Goal: Task Accomplishment & Management: Manage account settings

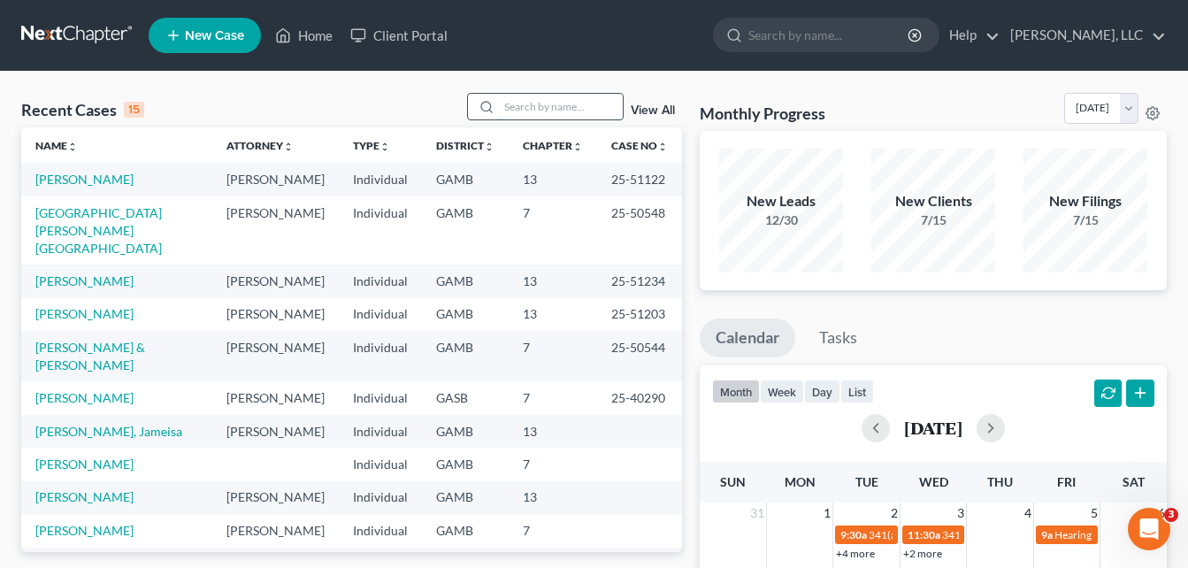
drag, startPoint x: 0, startPoint y: 0, endPoint x: 555, endPoint y: 118, distance: 567.7
click at [555, 118] on input "search" at bounding box center [561, 107] width 124 height 26
type input "feli"
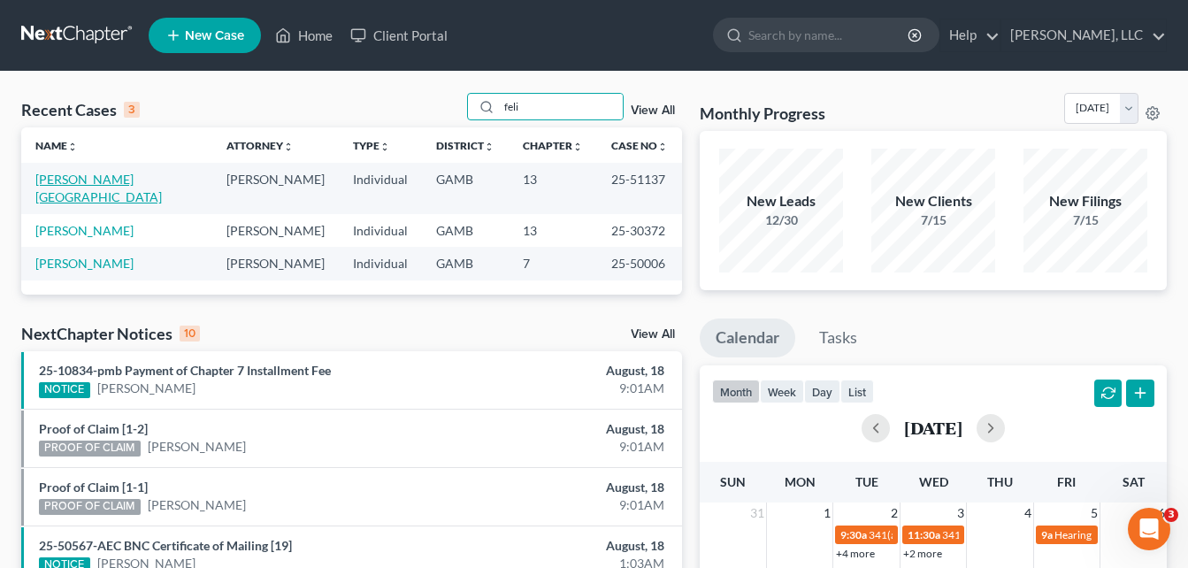
click at [85, 178] on link "[PERSON_NAME][GEOGRAPHIC_DATA]" at bounding box center [98, 188] width 126 height 33
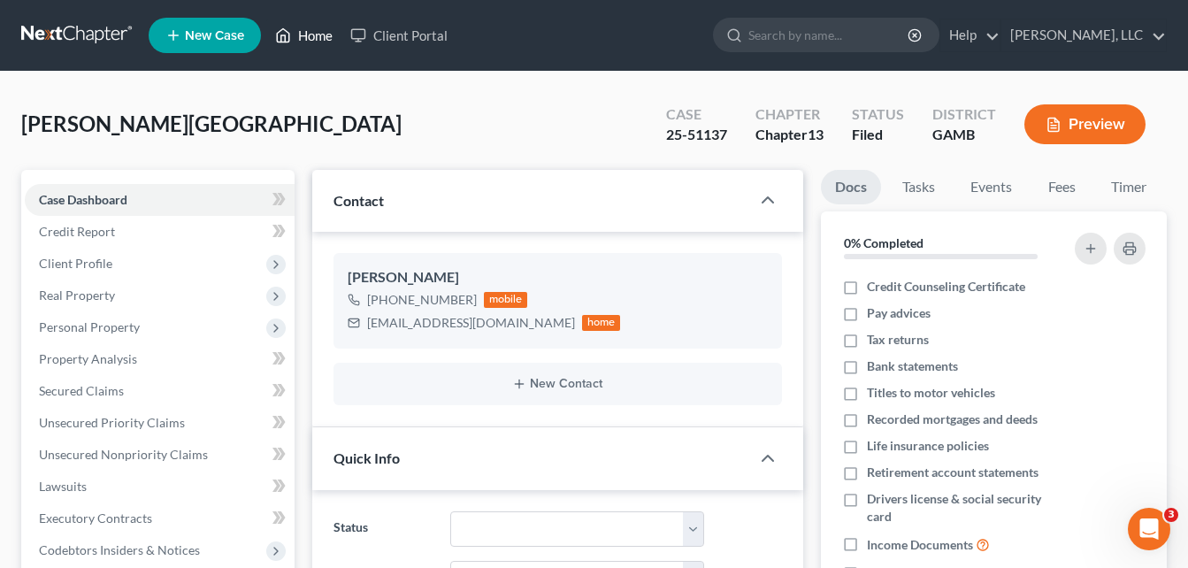
click at [308, 41] on link "Home" at bounding box center [303, 35] width 75 height 32
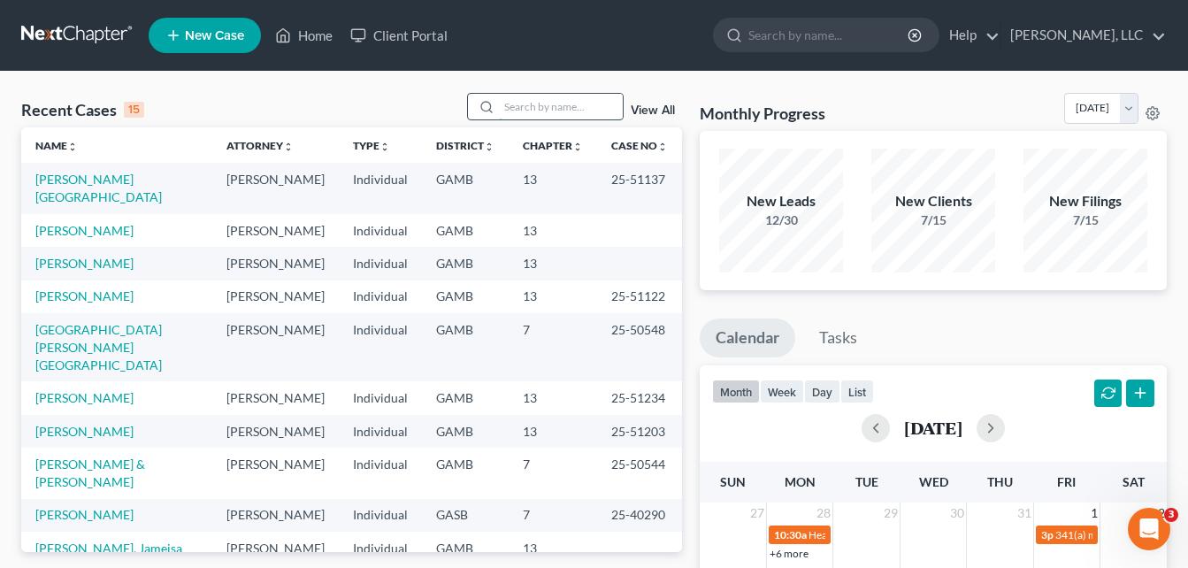
click at [534, 107] on input "search" at bounding box center [561, 107] width 124 height 26
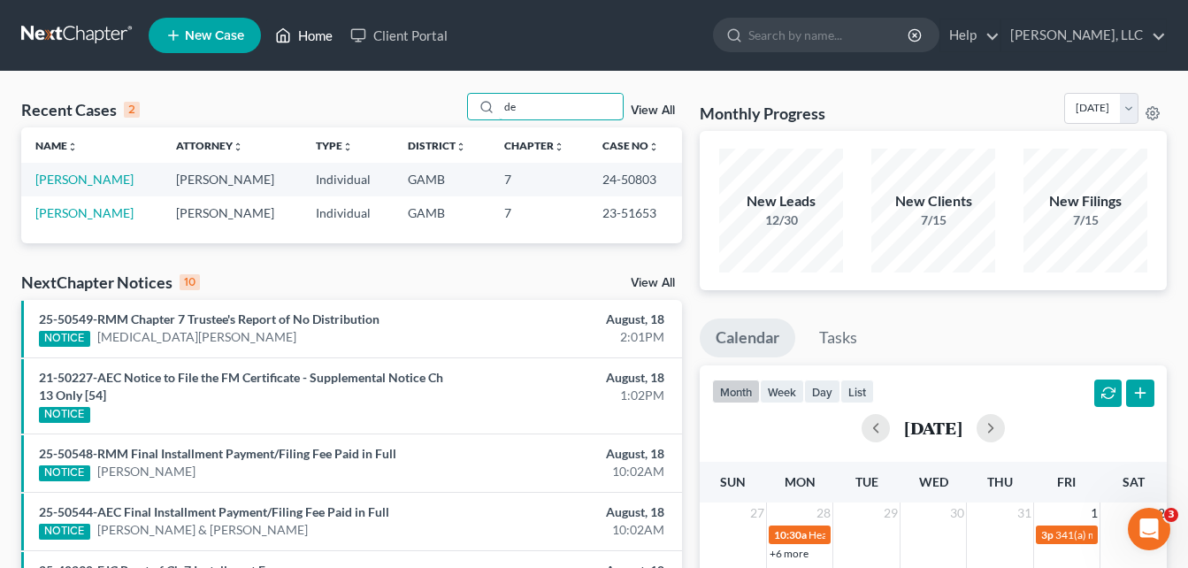
type input "d"
type input "[PERSON_NAME]"
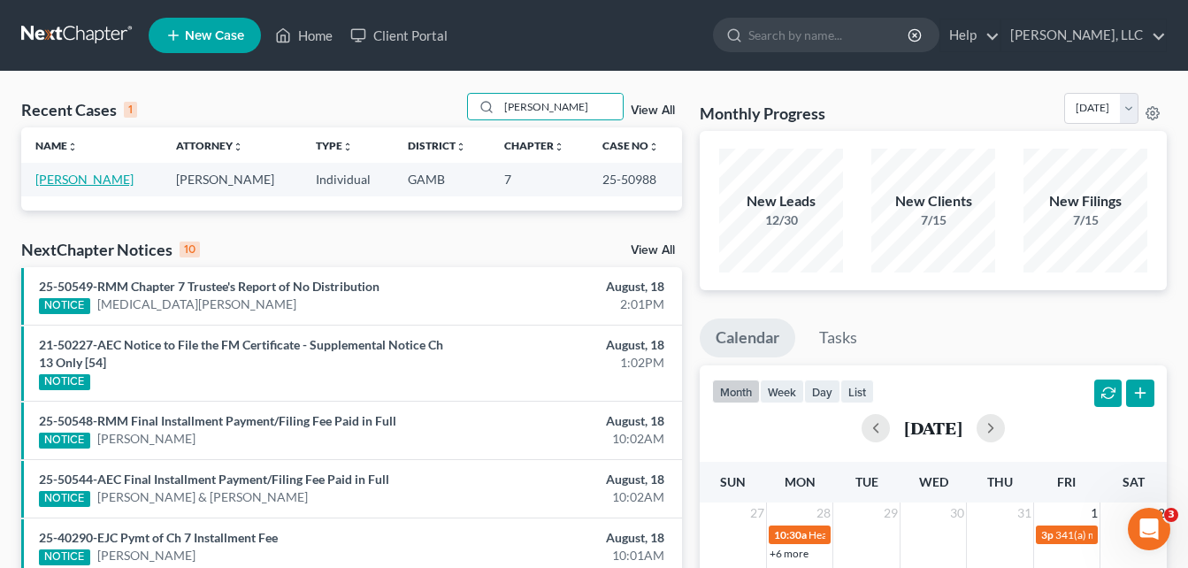
click at [98, 180] on link "[PERSON_NAME]" at bounding box center [84, 179] width 98 height 15
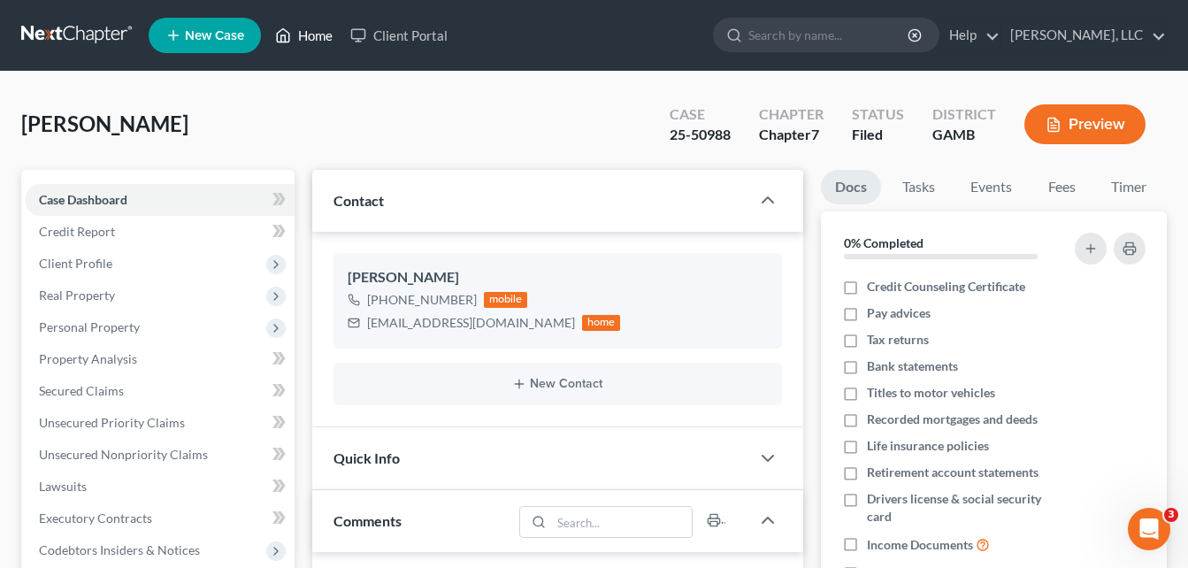
click at [309, 36] on link "Home" at bounding box center [303, 35] width 75 height 32
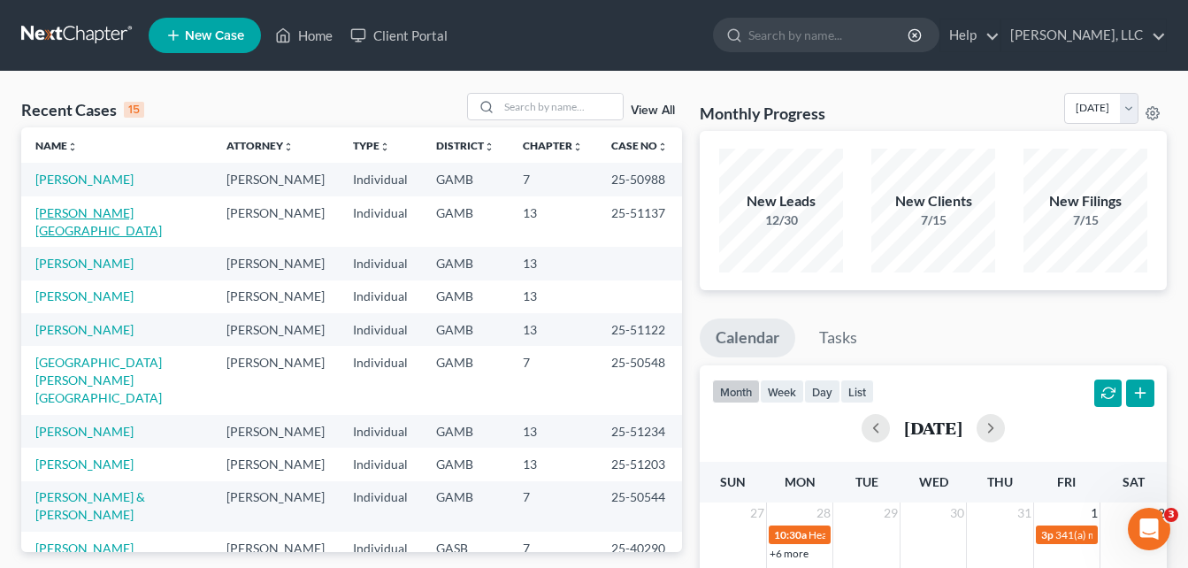
click at [84, 213] on link "[PERSON_NAME][GEOGRAPHIC_DATA]" at bounding box center [98, 221] width 126 height 33
select select "6"
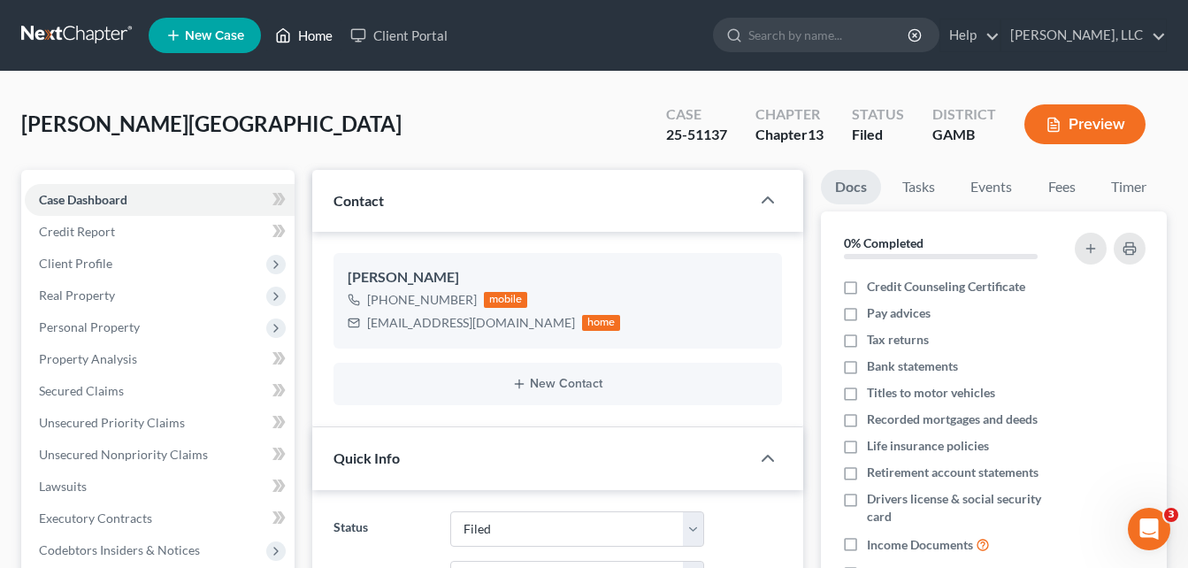
click at [317, 40] on link "Home" at bounding box center [303, 35] width 75 height 32
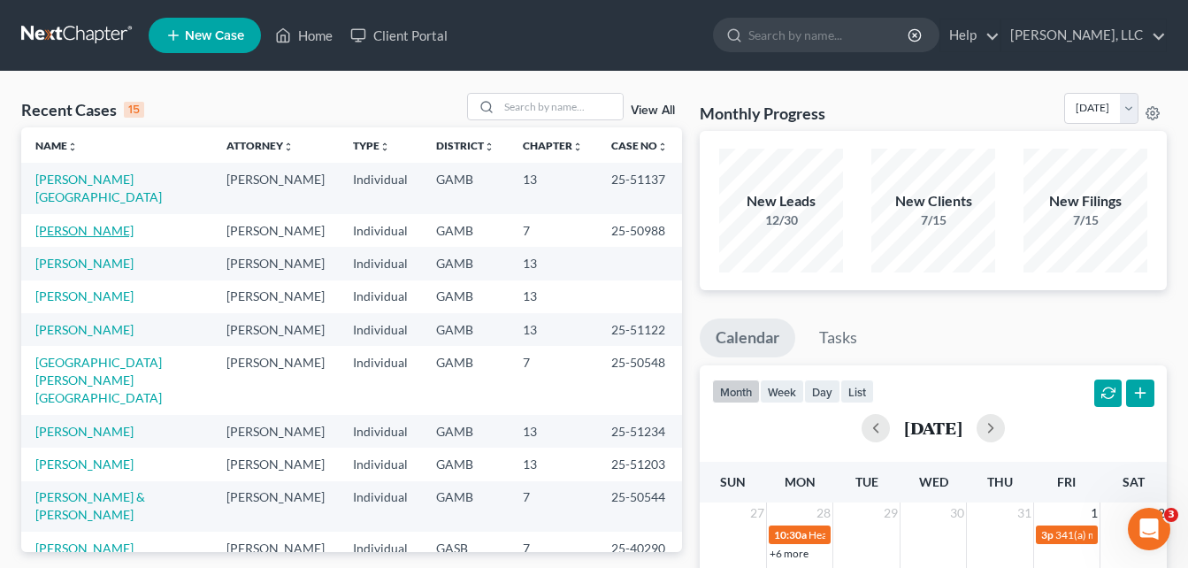
click at [77, 223] on link "[PERSON_NAME]" at bounding box center [84, 230] width 98 height 15
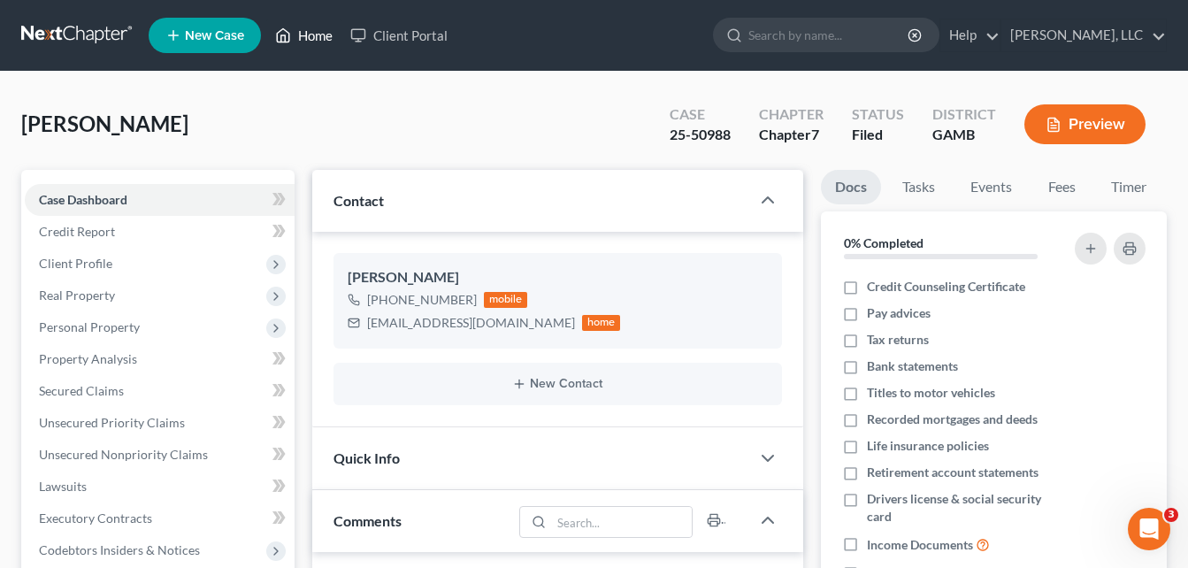
click at [312, 37] on link "Home" at bounding box center [303, 35] width 75 height 32
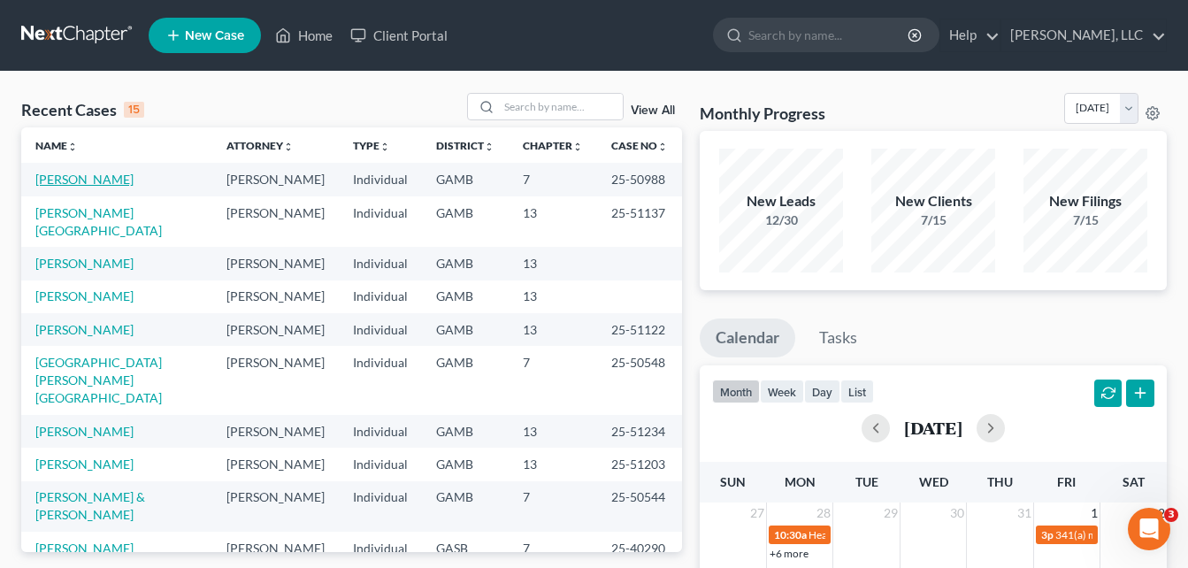
click at [83, 179] on link "[PERSON_NAME]" at bounding box center [84, 179] width 98 height 15
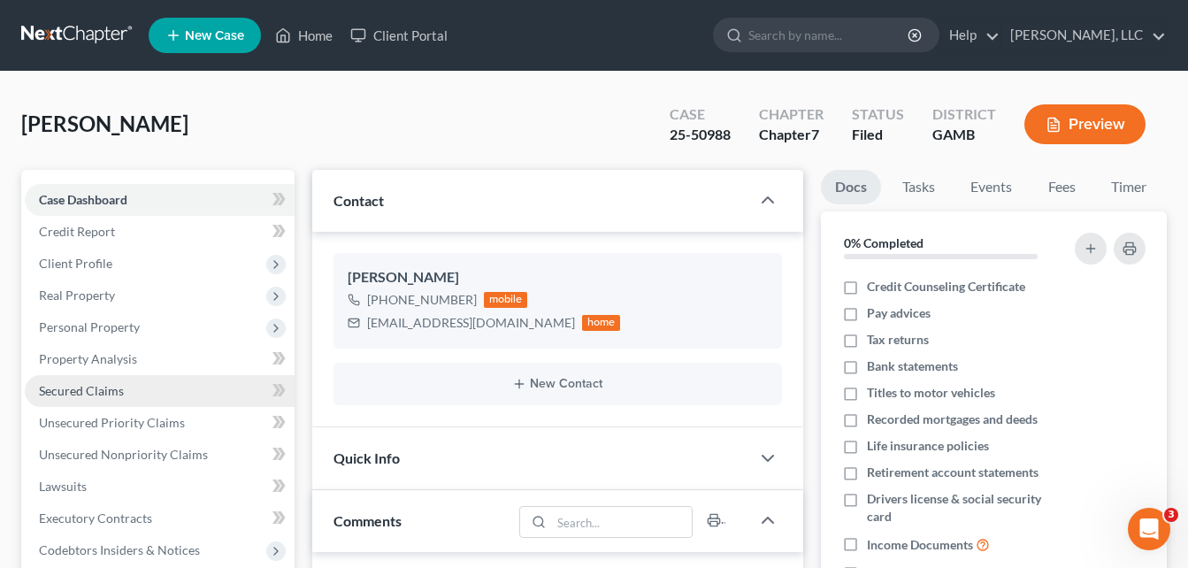
click at [67, 394] on span "Secured Claims" at bounding box center [81, 390] width 85 height 15
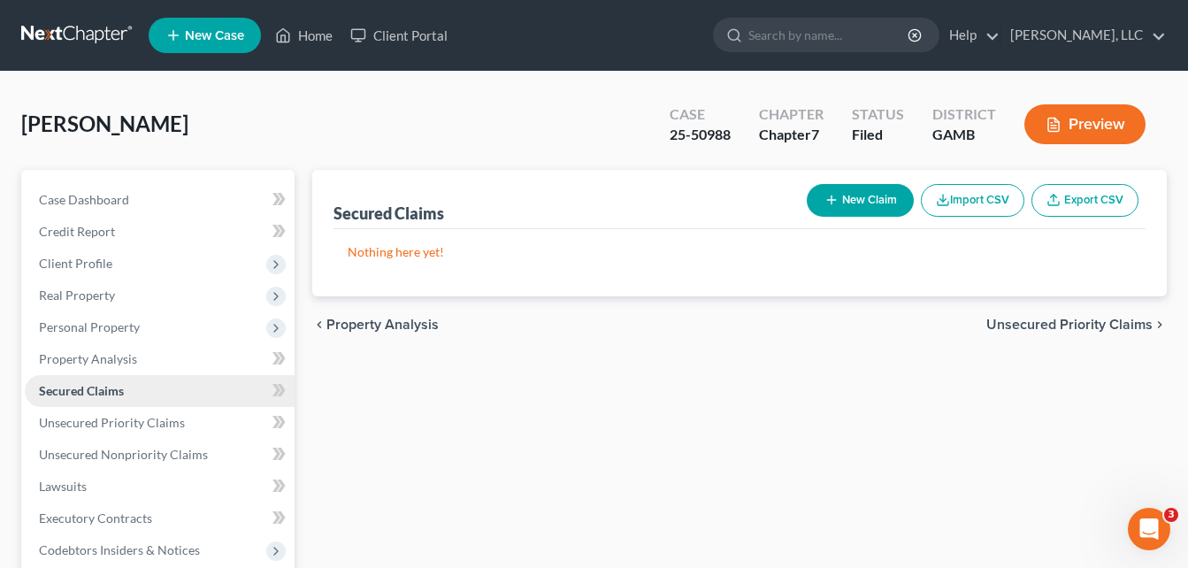
click at [67, 394] on span "Secured Claims" at bounding box center [81, 390] width 85 height 15
click at [74, 270] on span "Client Profile" at bounding box center [75, 263] width 73 height 15
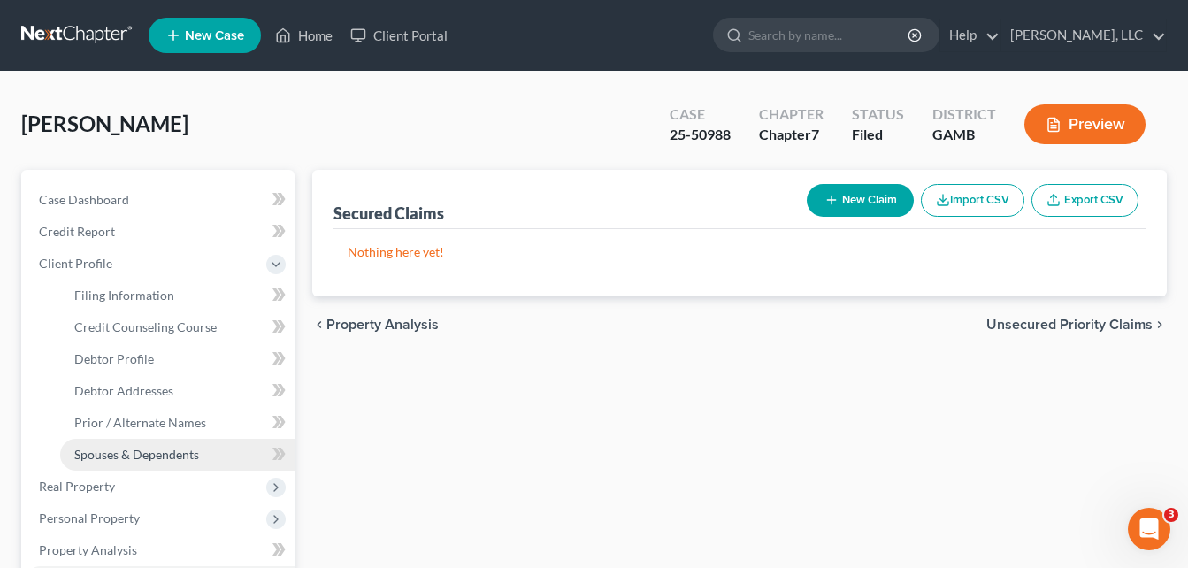
click at [126, 454] on span "Spouses & Dependents" at bounding box center [136, 454] width 125 height 15
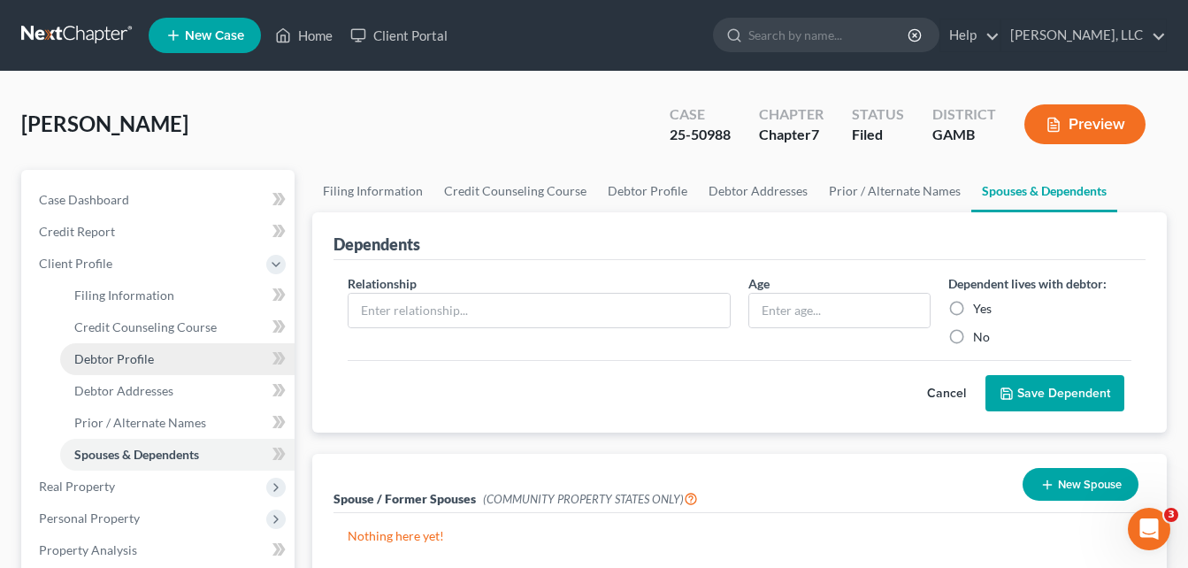
click at [127, 372] on link "Debtor Profile" at bounding box center [177, 359] width 234 height 32
select select "0"
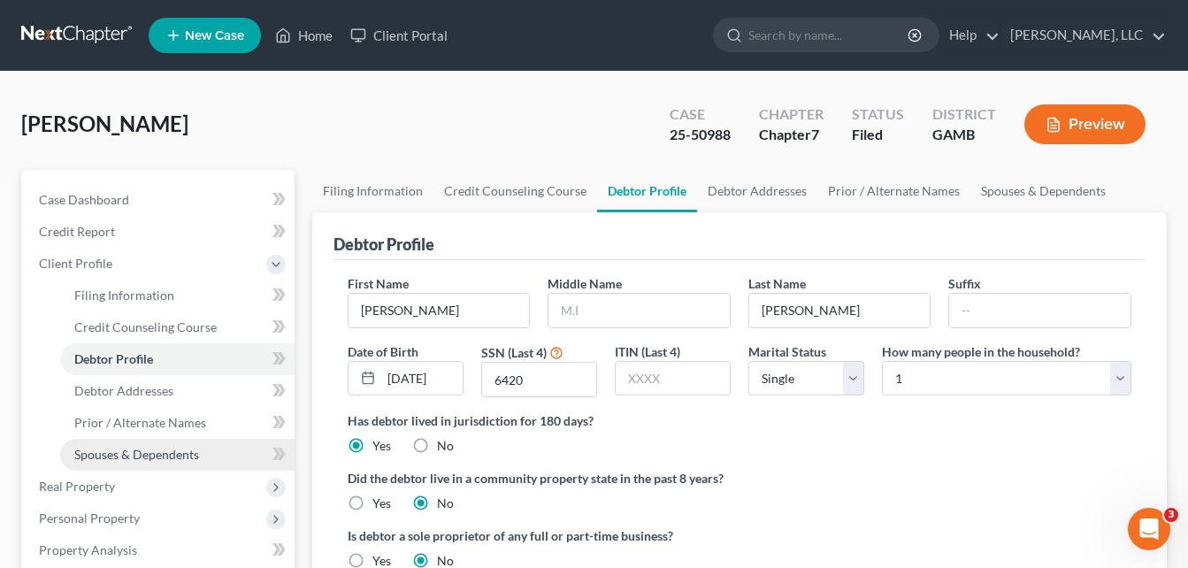
radio input "true"
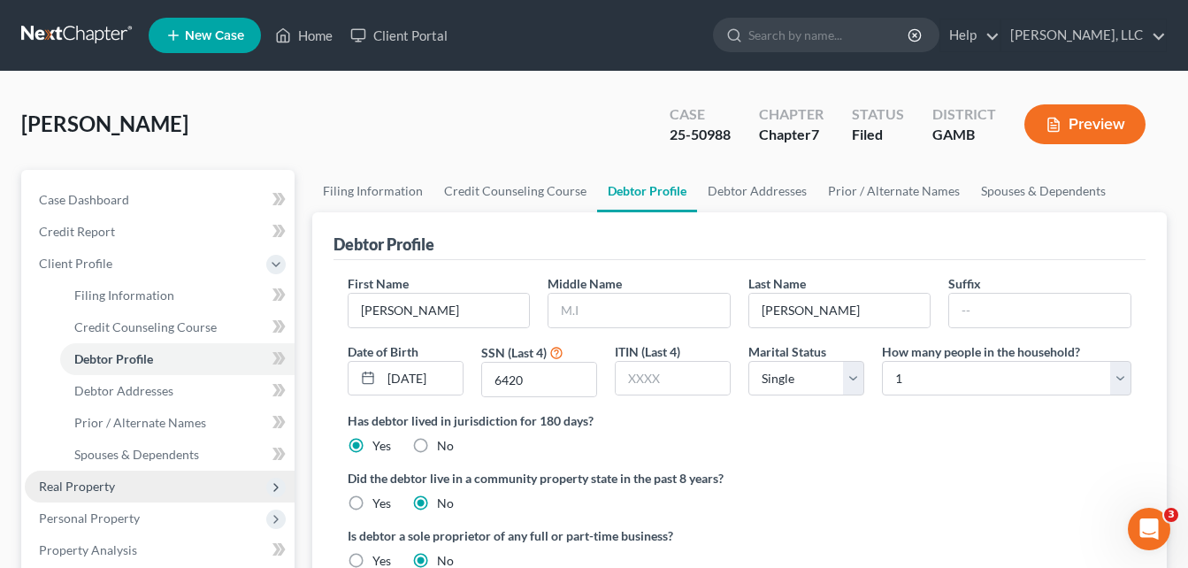
click at [96, 478] on span "Real Property" at bounding box center [77, 485] width 76 height 15
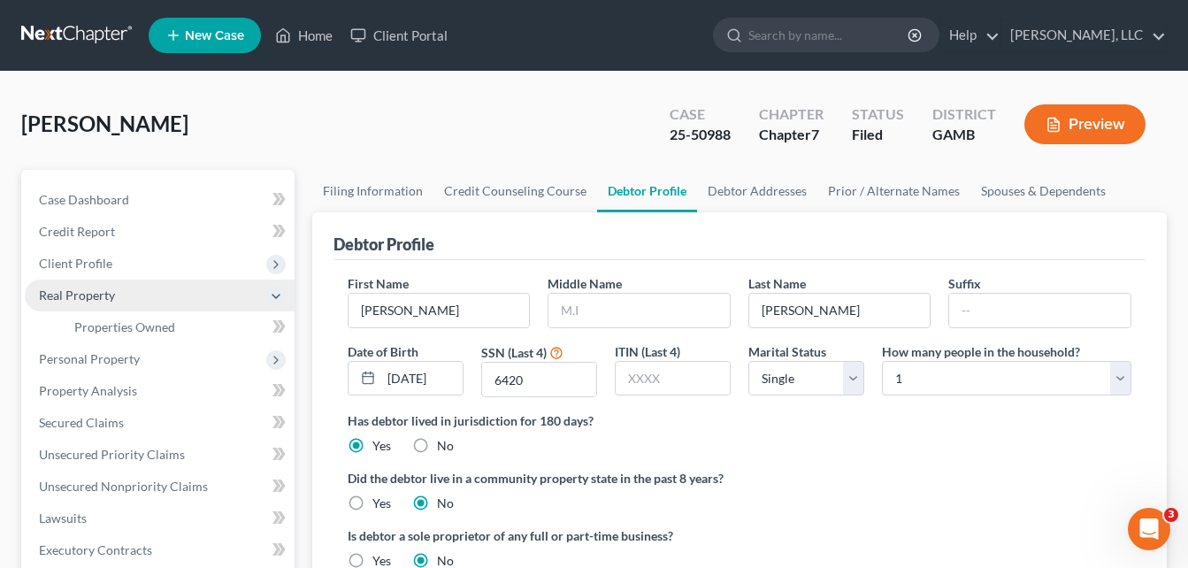
click at [80, 303] on span "Real Property" at bounding box center [160, 295] width 270 height 32
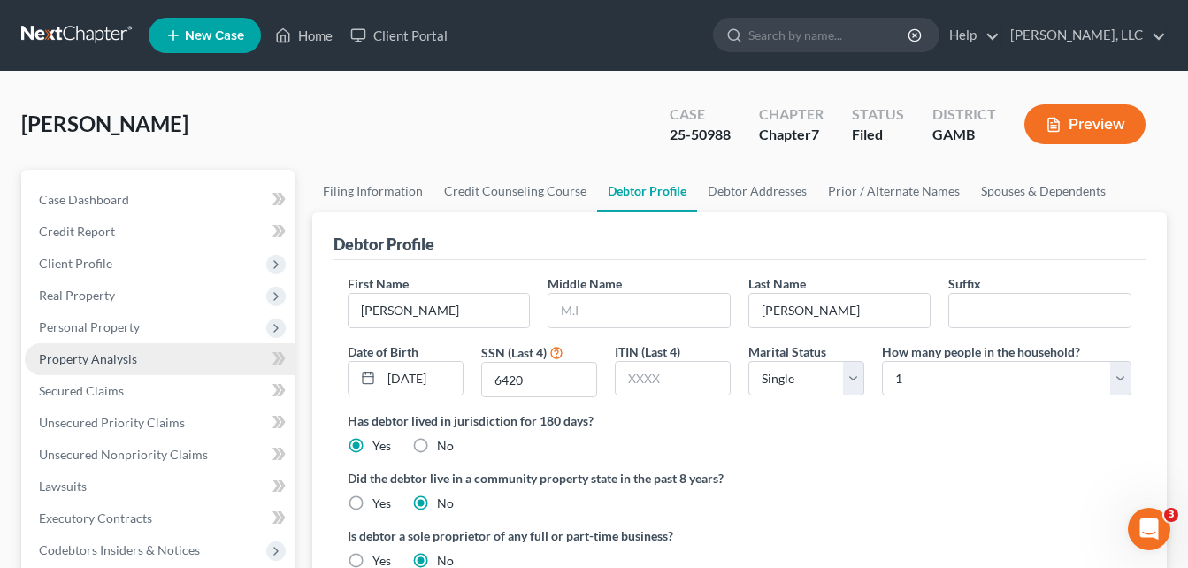
click at [75, 363] on span "Property Analysis" at bounding box center [88, 358] width 98 height 15
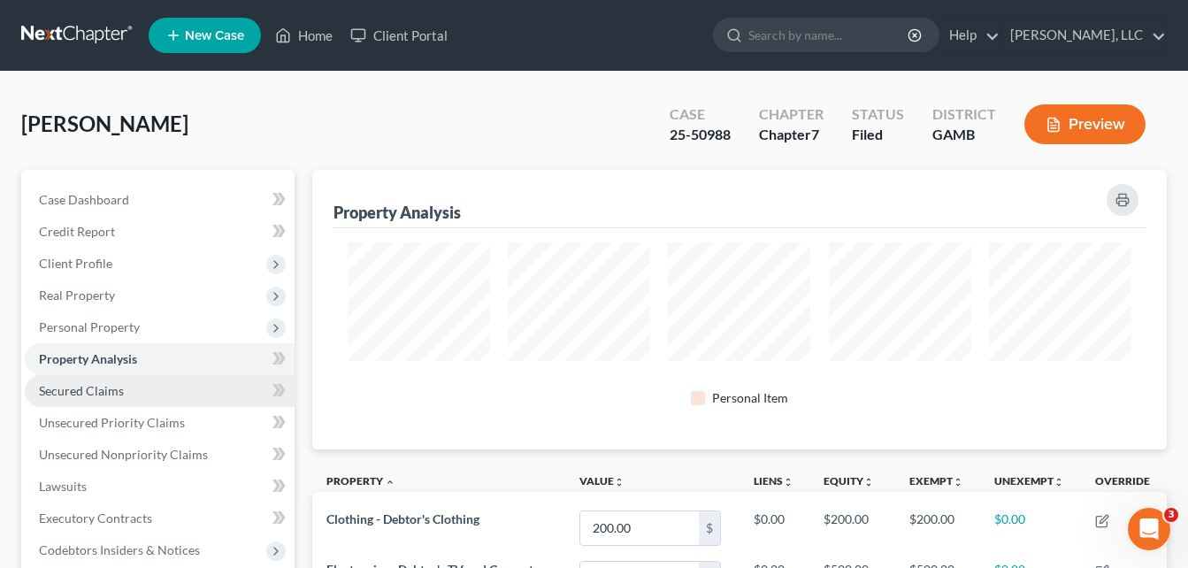
scroll to position [279, 855]
click at [73, 394] on span "Secured Claims" at bounding box center [81, 390] width 85 height 15
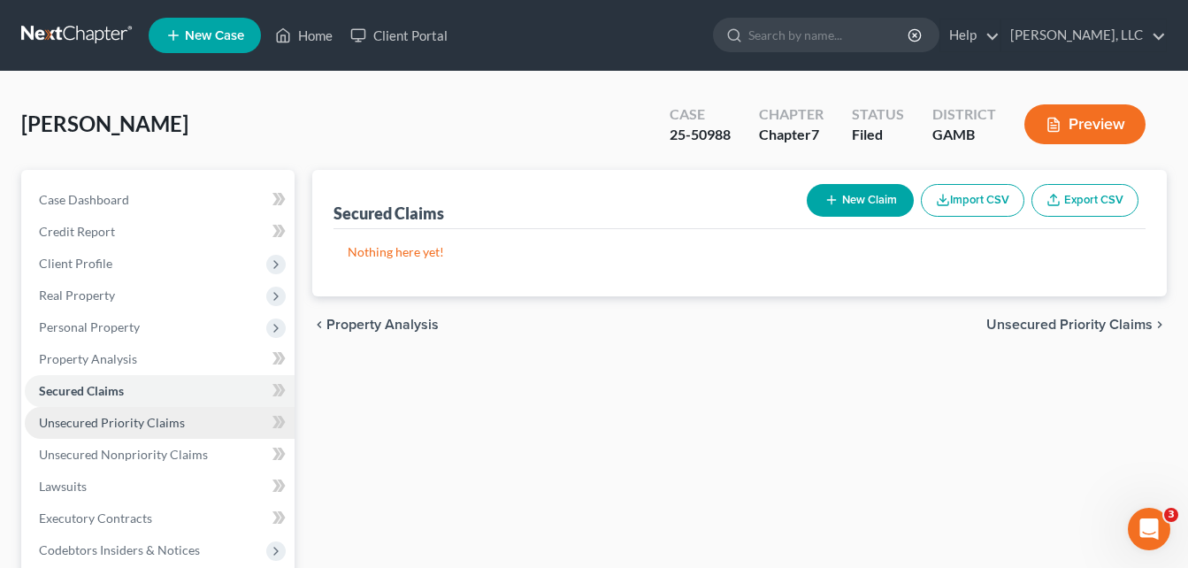
click at [74, 418] on span "Unsecured Priority Claims" at bounding box center [112, 422] width 146 height 15
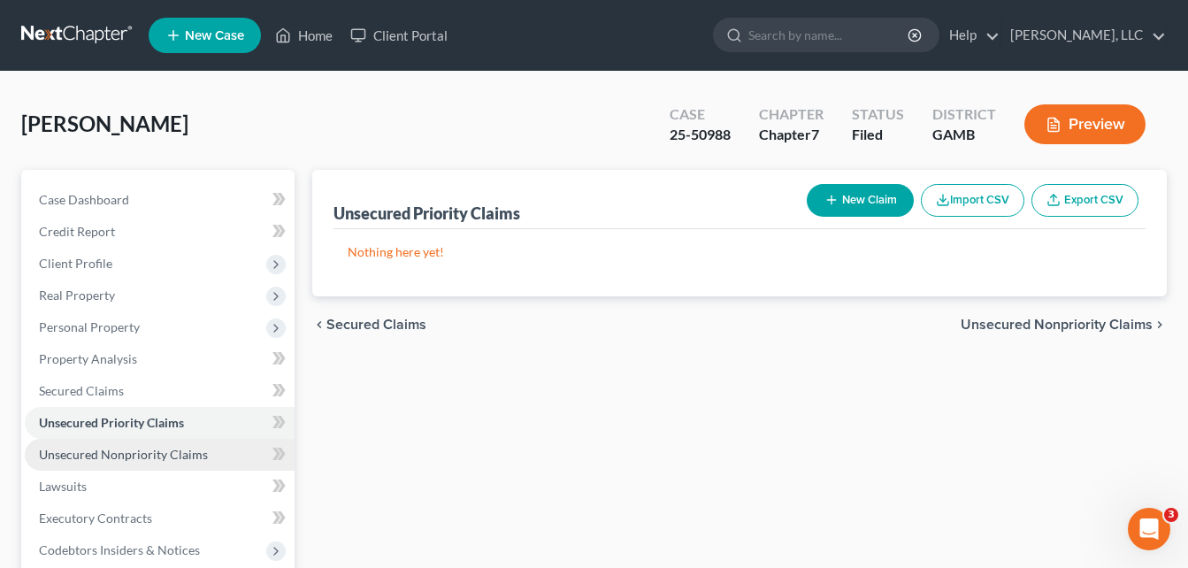
click at [82, 458] on span "Unsecured Nonpriority Claims" at bounding box center [123, 454] width 169 height 15
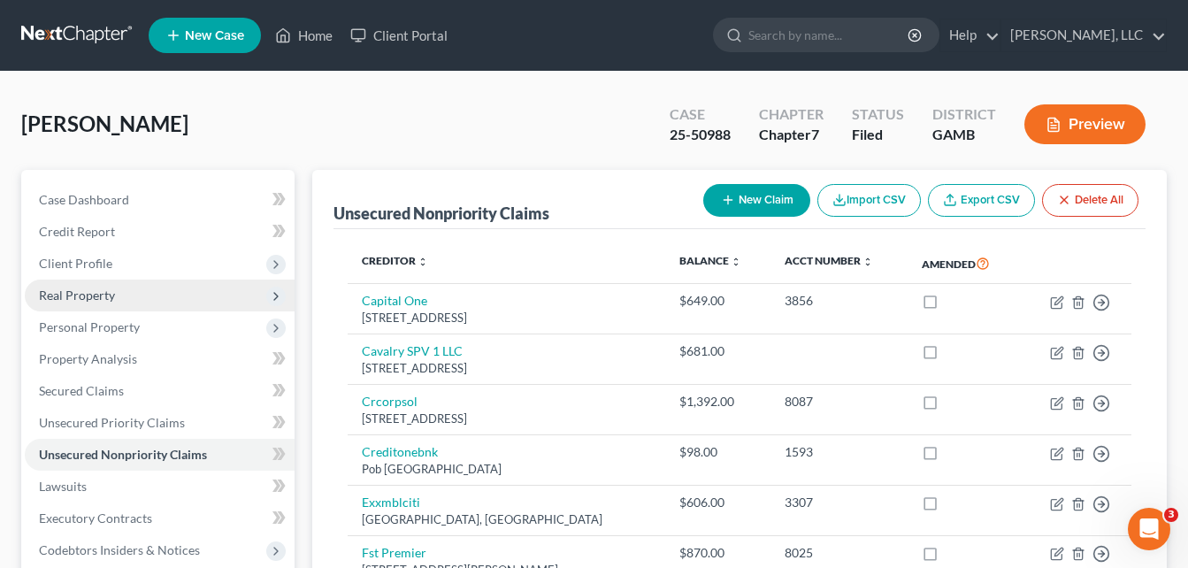
click at [57, 292] on span "Real Property" at bounding box center [77, 294] width 76 height 15
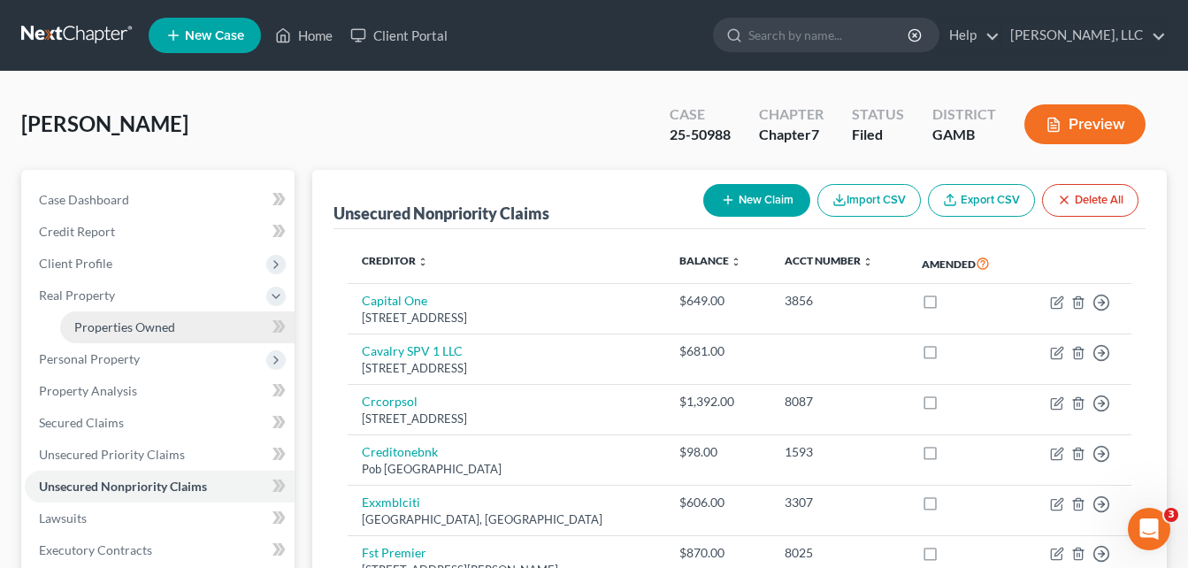
click at [114, 315] on link "Properties Owned" at bounding box center [177, 327] width 234 height 32
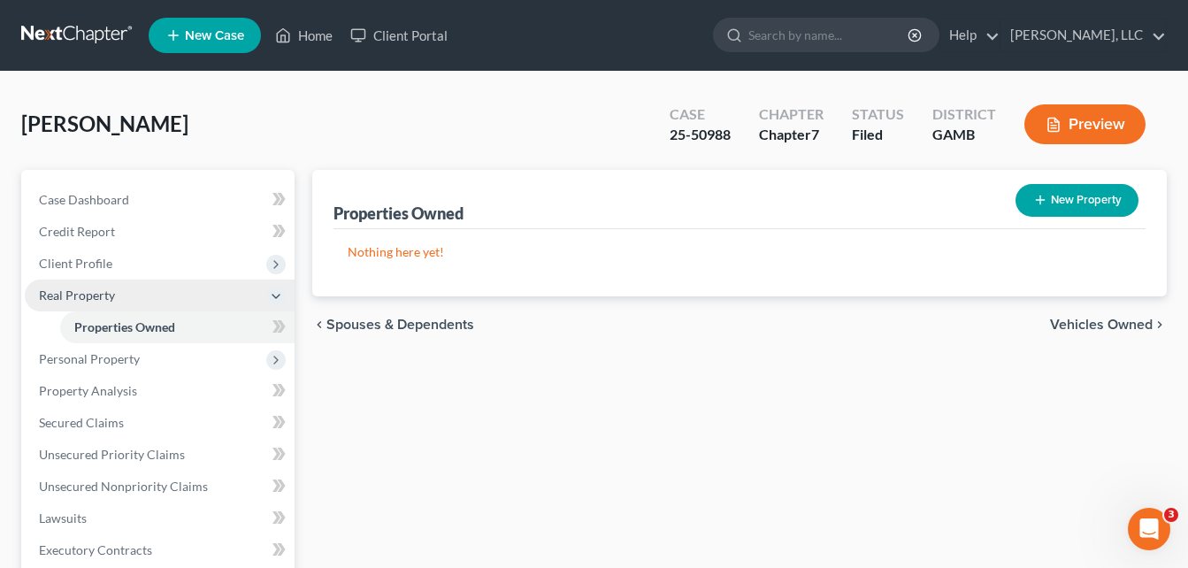
click at [71, 297] on span "Real Property" at bounding box center [77, 294] width 76 height 15
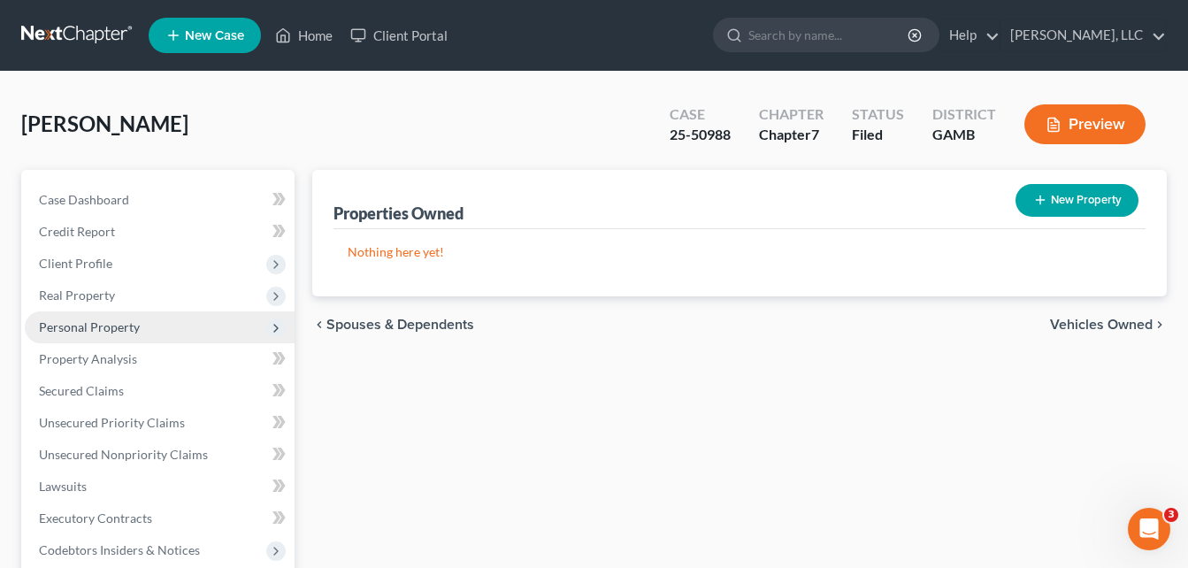
click at [85, 332] on span "Personal Property" at bounding box center [89, 326] width 101 height 15
click at [84, 330] on span "Personal Property" at bounding box center [89, 326] width 101 height 15
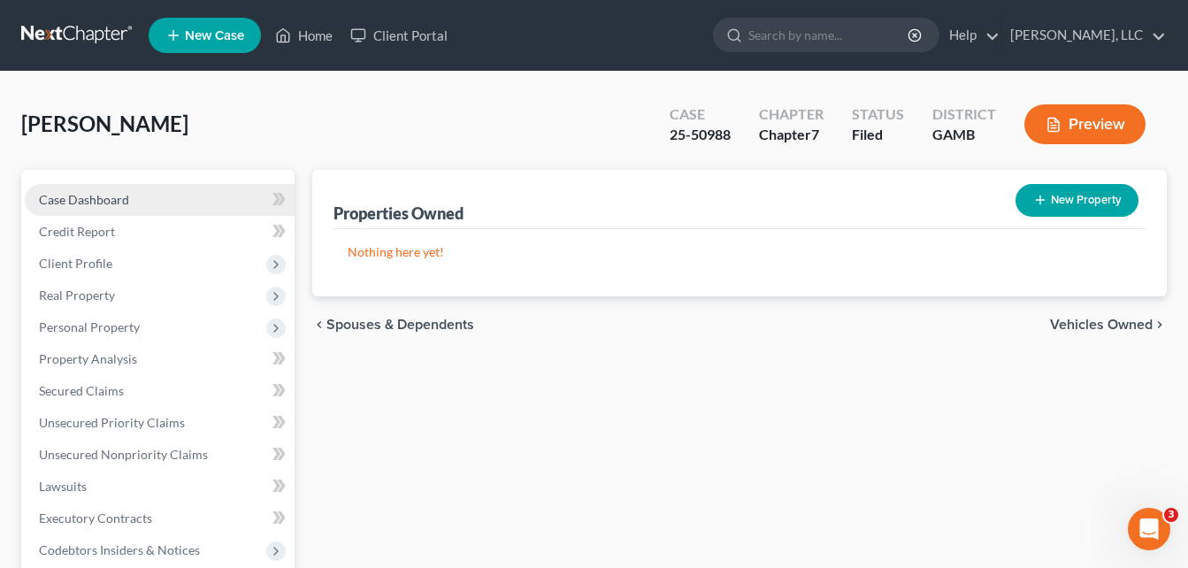
click at [64, 194] on span "Case Dashboard" at bounding box center [84, 199] width 90 height 15
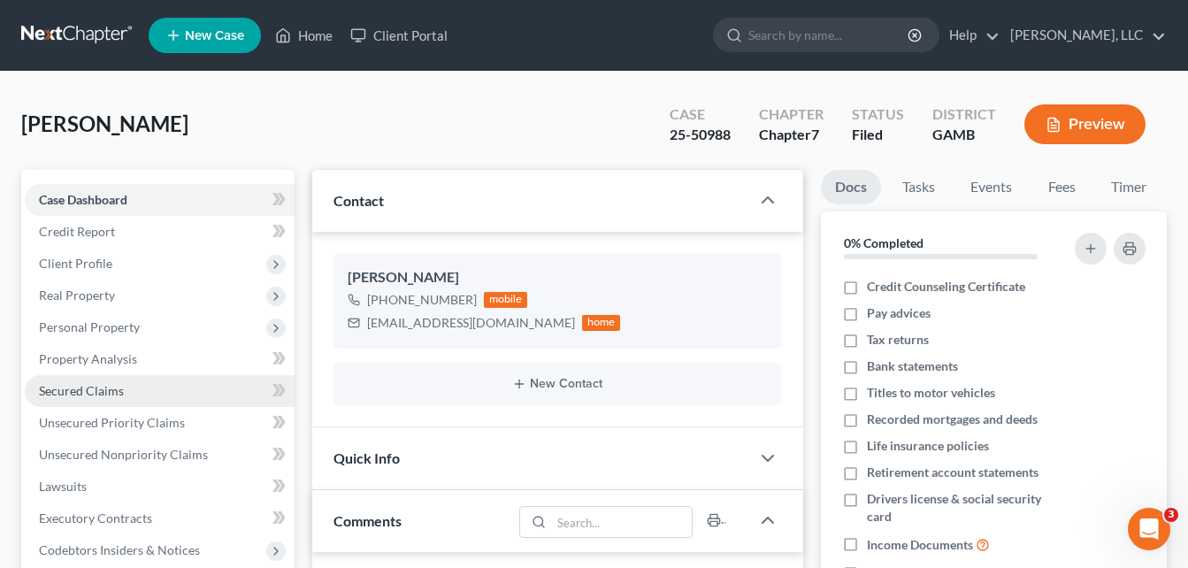
click at [83, 399] on link "Secured Claims" at bounding box center [160, 391] width 270 height 32
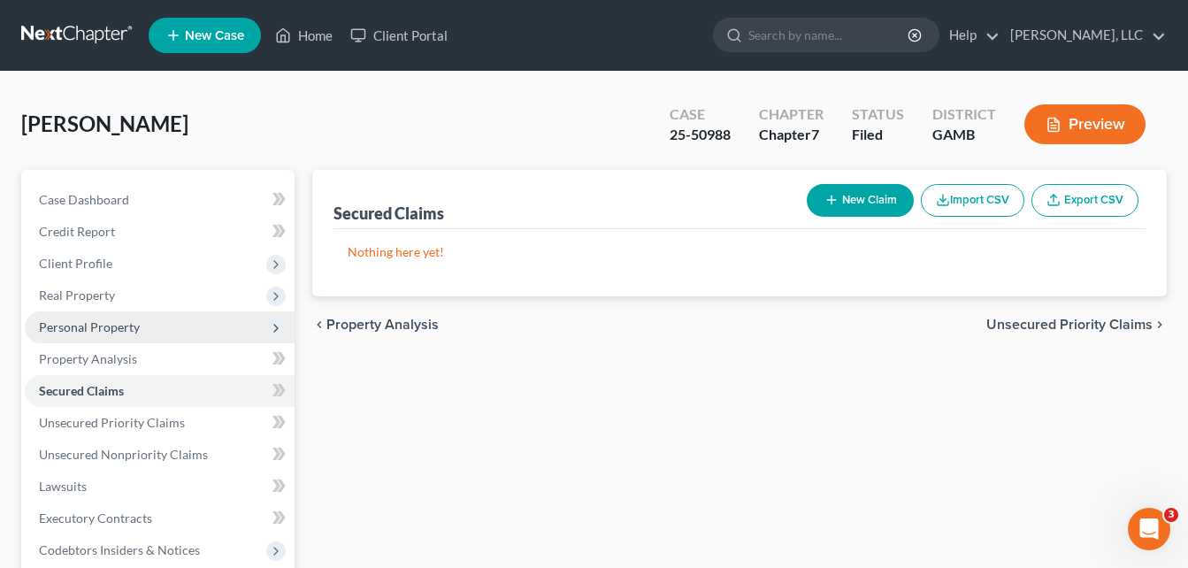
click at [84, 330] on span "Personal Property" at bounding box center [89, 326] width 101 height 15
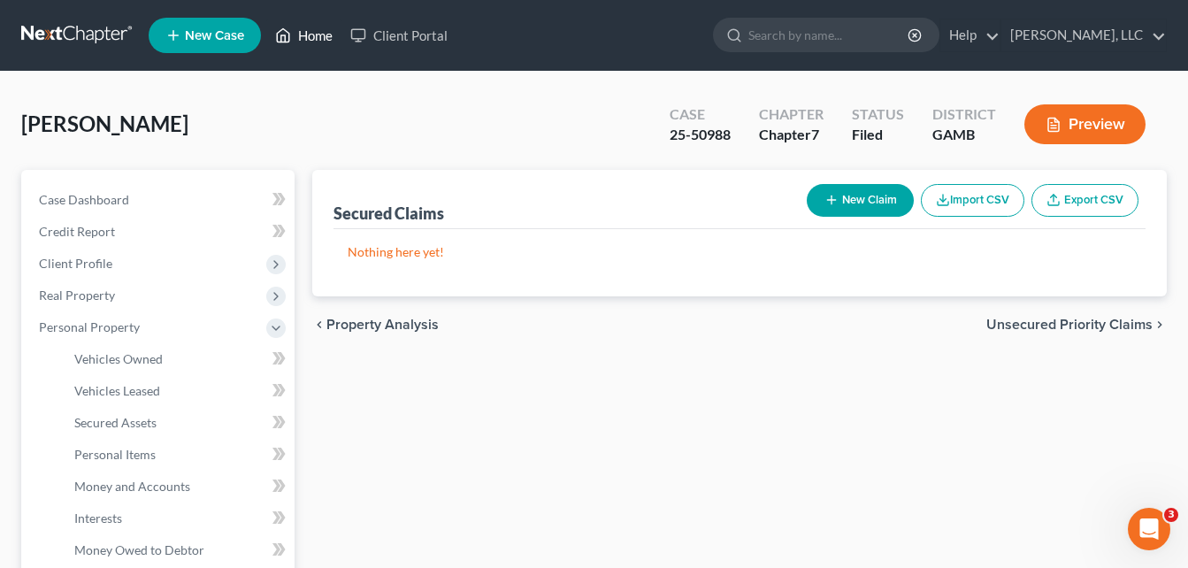
click at [314, 37] on link "Home" at bounding box center [303, 35] width 75 height 32
